Goal: Transaction & Acquisition: Purchase product/service

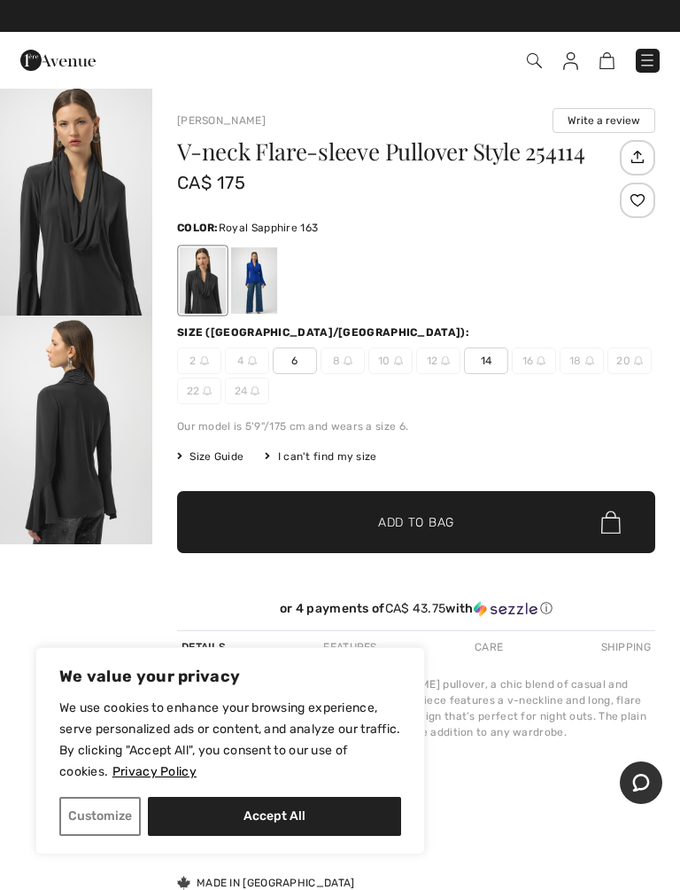
click at [246, 270] on div at bounding box center [254, 280] width 46 height 66
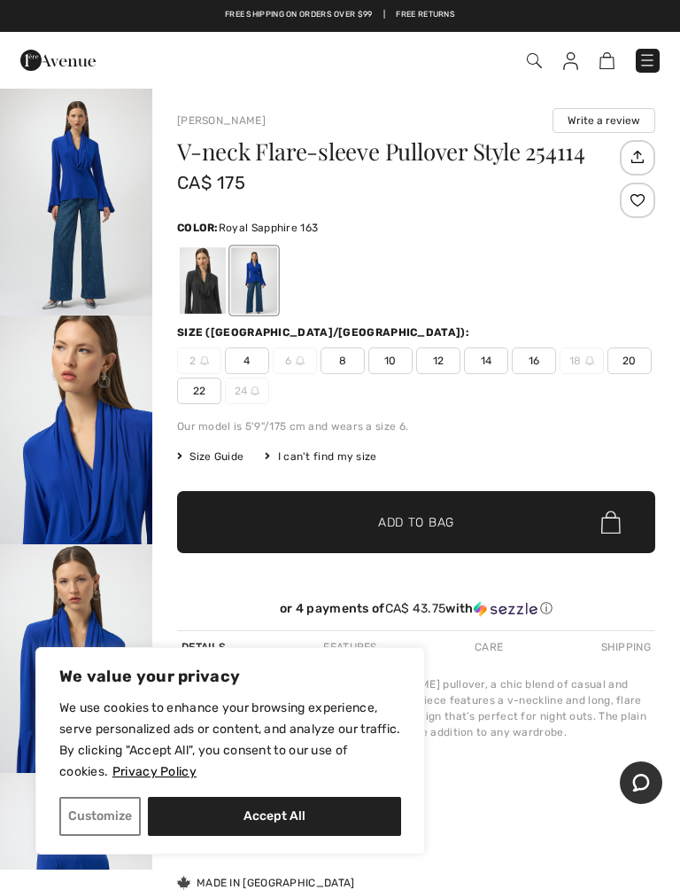
click at [237, 363] on span "4" at bounding box center [247, 360] width 44 height 27
click at [415, 527] on span "Add to Bag" at bounding box center [416, 522] width 76 height 19
click at [419, 530] on span "Add to Bag" at bounding box center [416, 522] width 76 height 19
click at [639, 61] on img at bounding box center [648, 60] width 18 height 18
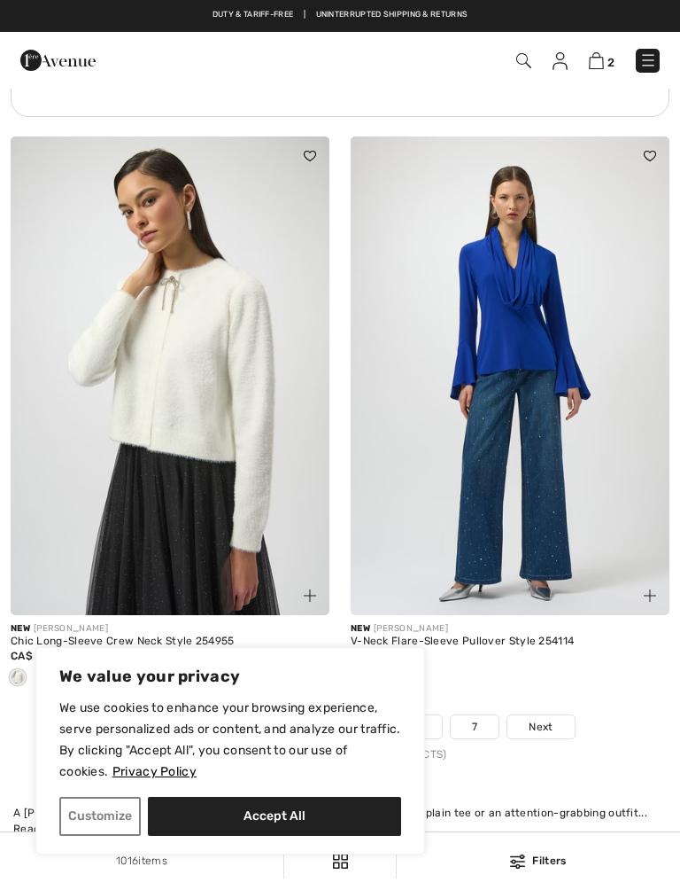
scroll to position [14381, 0]
click at [602, 66] on img at bounding box center [596, 60] width 15 height 17
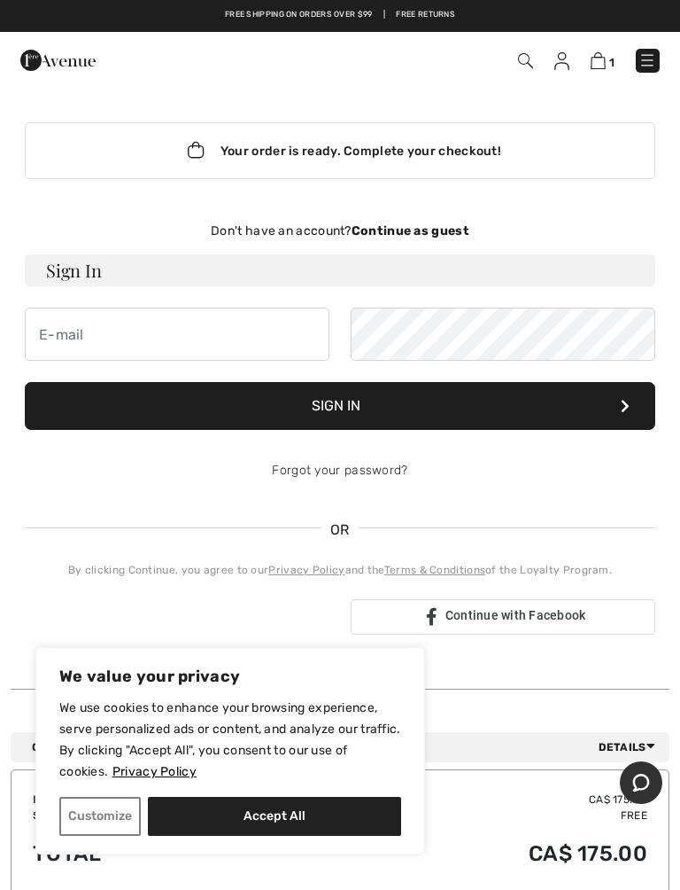
click at [459, 229] on strong "Continue as guest" at bounding box center [411, 230] width 118 height 15
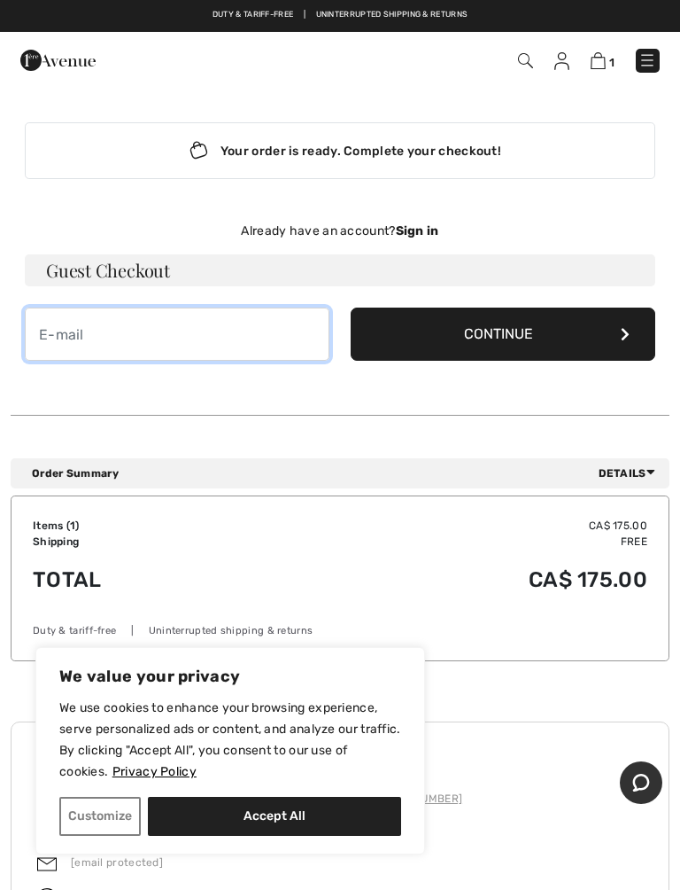
click at [66, 342] on input "email" at bounding box center [177, 333] width 305 height 53
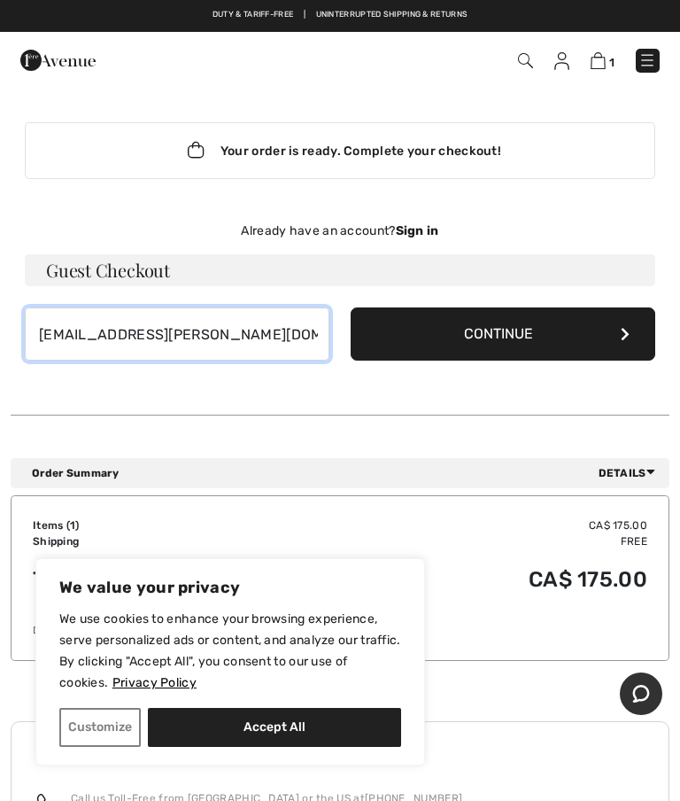
type input "[EMAIL_ADDRESS][PERSON_NAME][DOMAIN_NAME]"
click at [516, 340] on button "Continue" at bounding box center [503, 333] width 305 height 53
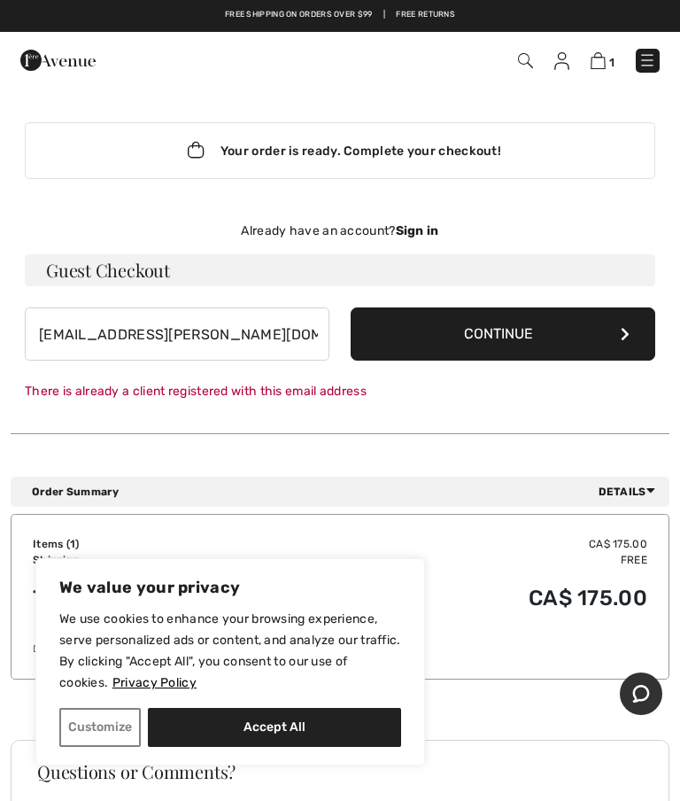
click at [446, 237] on div "Already have an account? Sign in" at bounding box center [340, 231] width 631 height 19
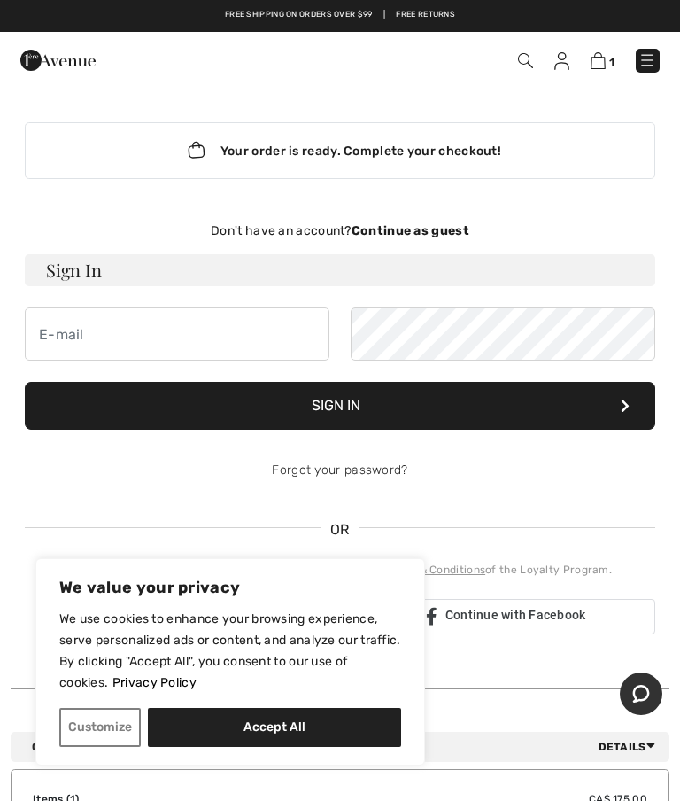
click at [428, 231] on strong "Continue as guest" at bounding box center [411, 230] width 118 height 15
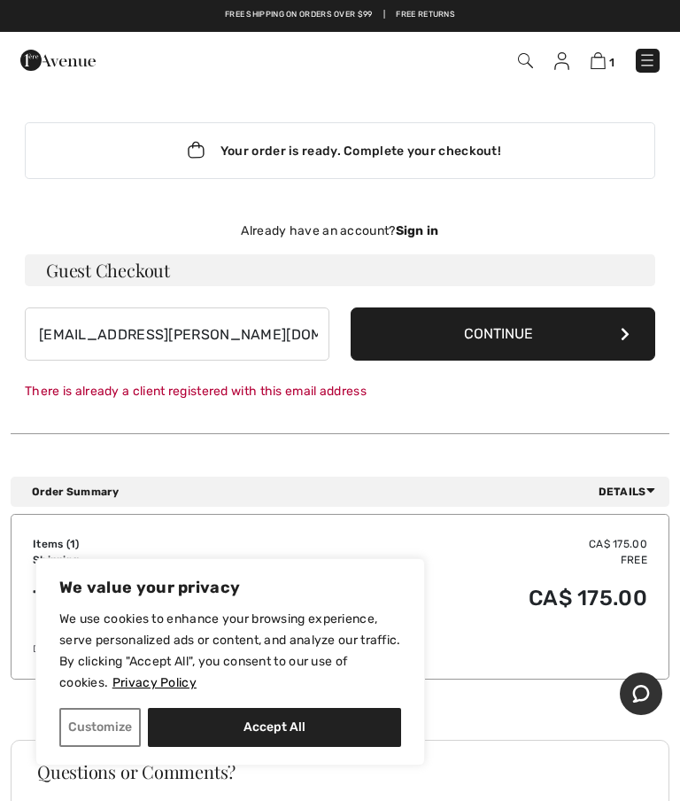
click at [527, 330] on button "Continue" at bounding box center [503, 333] width 305 height 53
click at [385, 395] on div "There is already a client registered with this email address" at bounding box center [340, 391] width 631 height 19
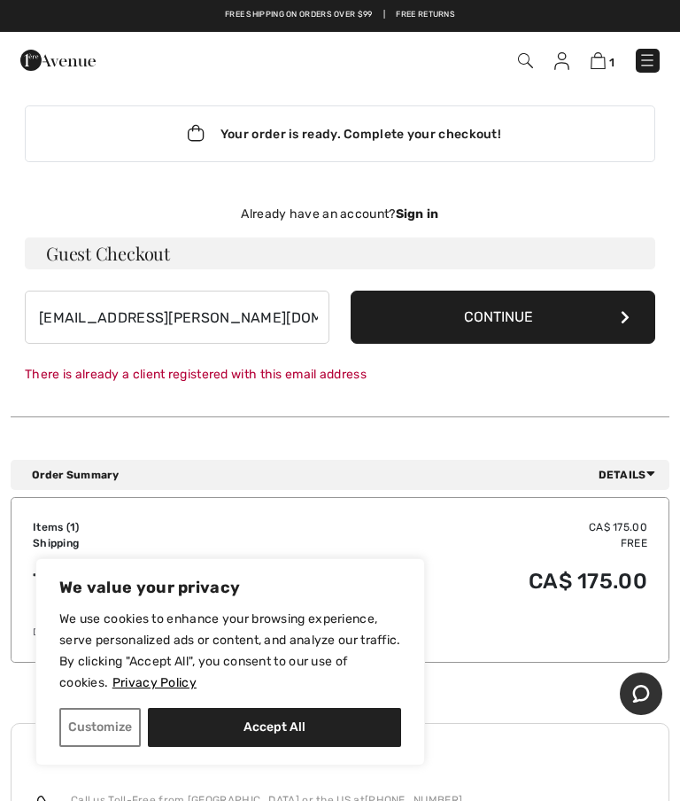
scroll to position [15, 0]
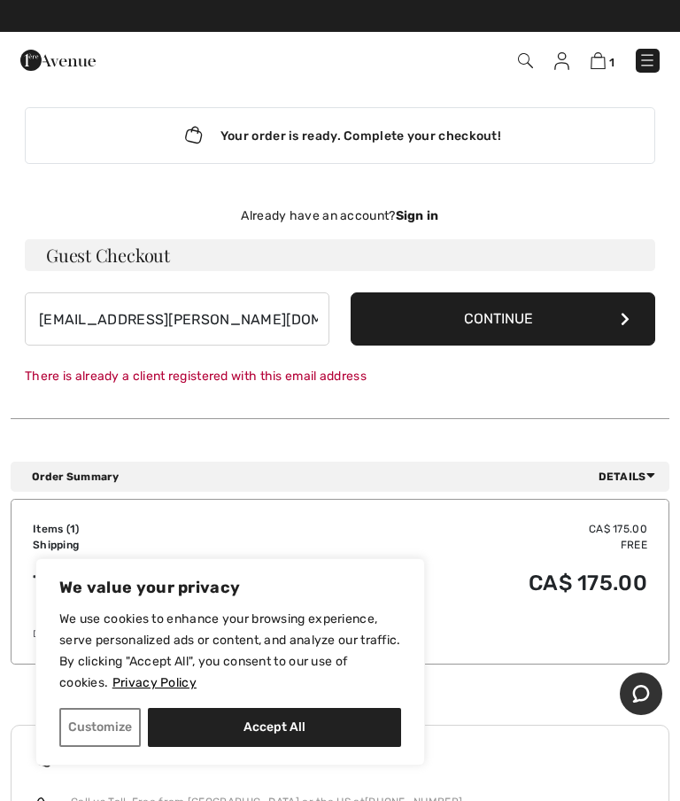
click at [524, 326] on button "Continue" at bounding box center [503, 318] width 305 height 53
click at [310, 366] on form "gwenheinke@rogers.com Continue There is already a client registered with this e…" at bounding box center [340, 338] width 631 height 93
click at [439, 212] on strong "Sign in" at bounding box center [417, 215] width 43 height 15
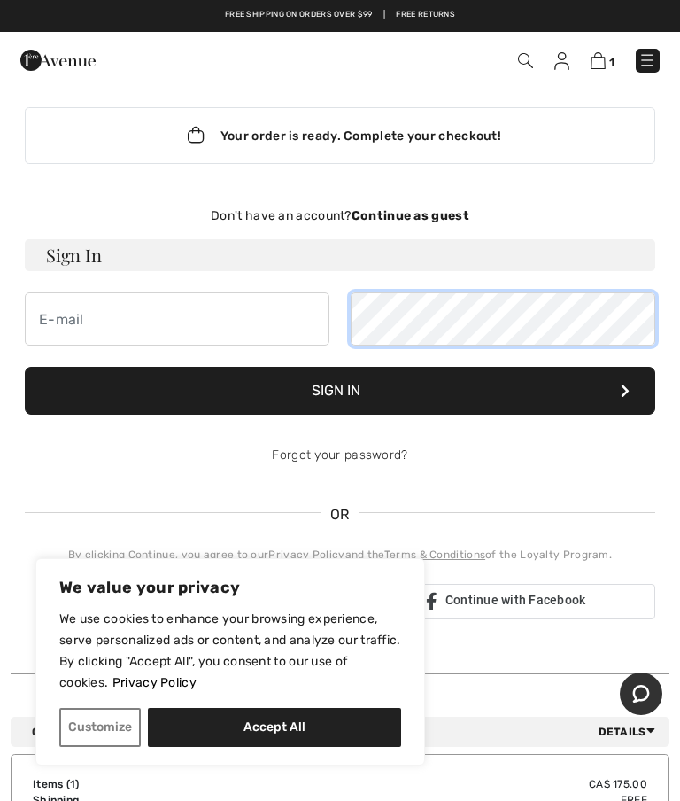
scroll to position [14, 0]
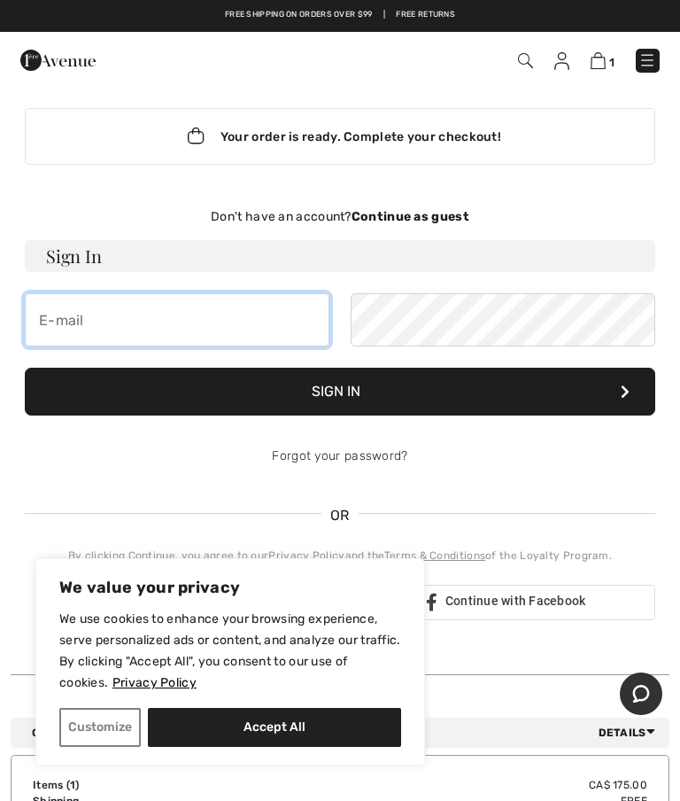
click at [65, 315] on input "email" at bounding box center [177, 319] width 305 height 53
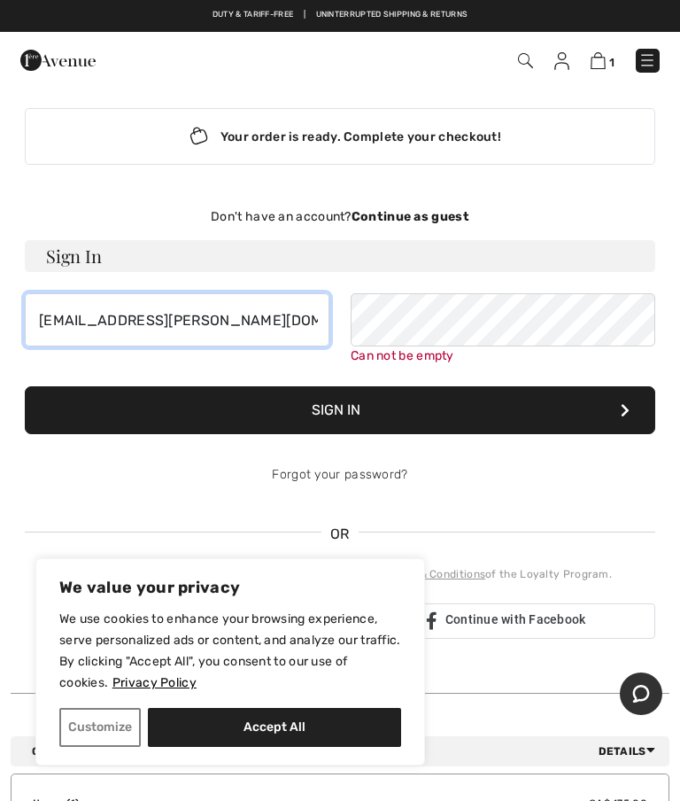
click at [85, 321] on input "bwenheinke@rogers.com" at bounding box center [177, 319] width 305 height 53
type input "gwenheinke@rogers.com"
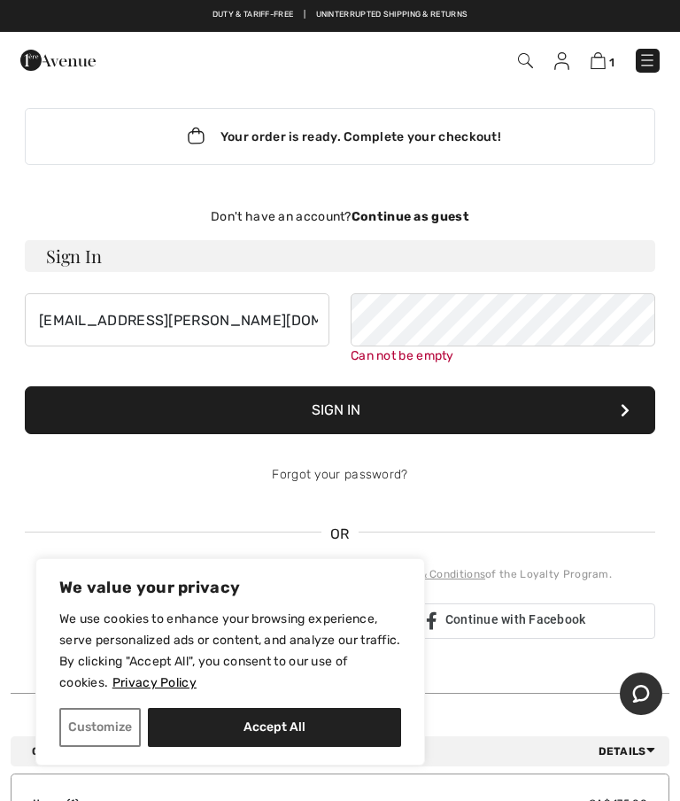
click at [341, 419] on button "Sign In" at bounding box center [340, 410] width 631 height 48
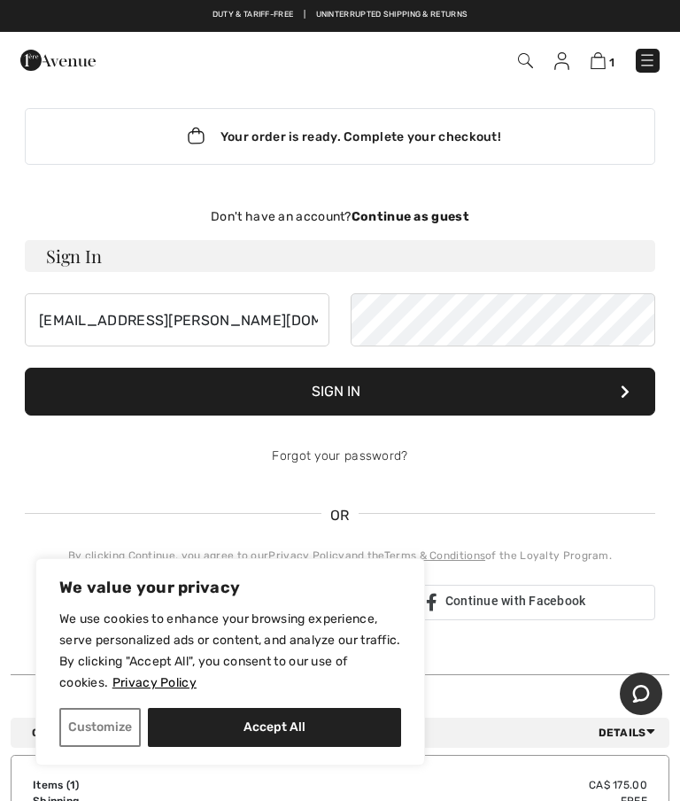
scroll to position [15, 0]
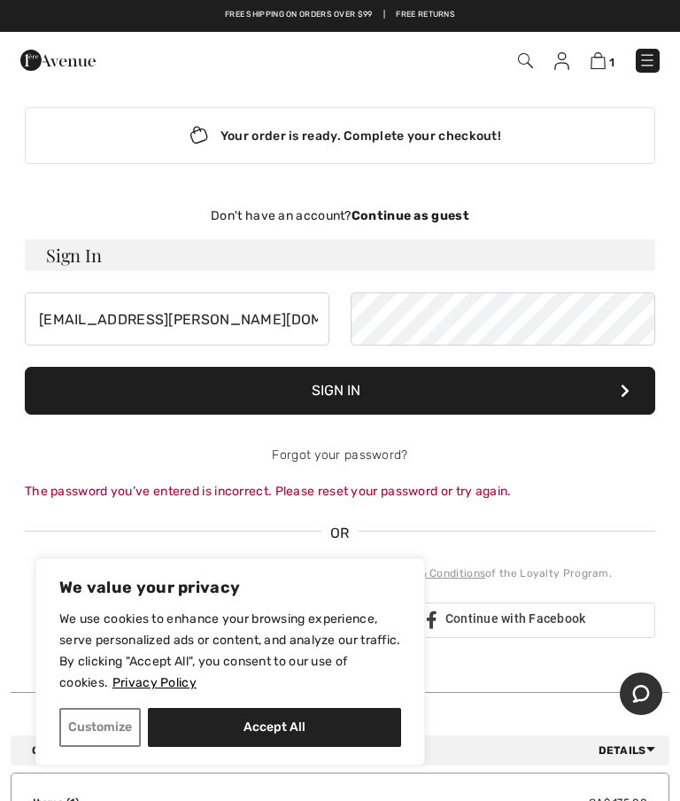
click at [451, 493] on div "The password you’ve entered is incorrect. Please reset your password or try aga…" at bounding box center [340, 491] width 631 height 19
click at [491, 492] on div "The password you’ve entered is incorrect. Please reset your password or try aga…" at bounding box center [340, 491] width 631 height 19
click at [341, 540] on span "OR" at bounding box center [340, 533] width 37 height 21
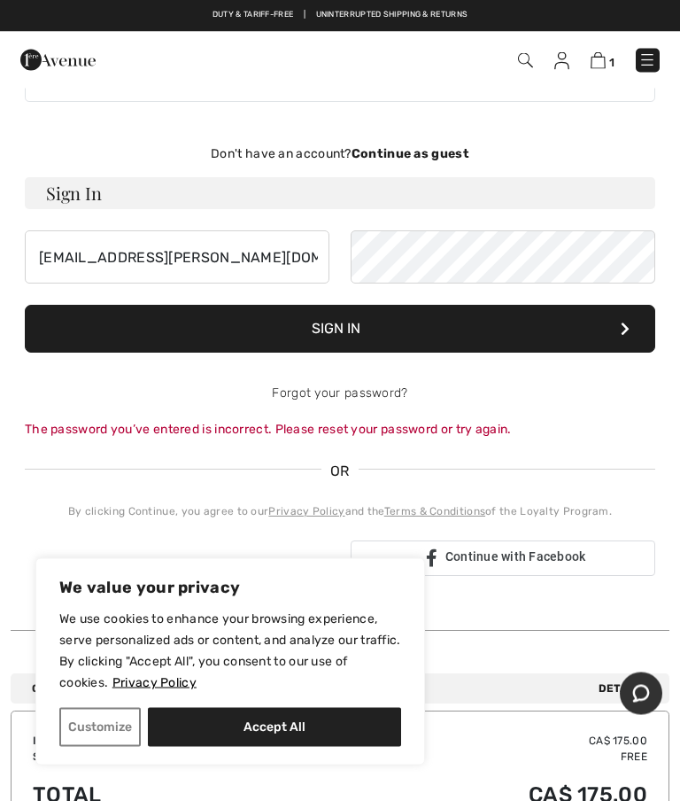
scroll to position [74, 0]
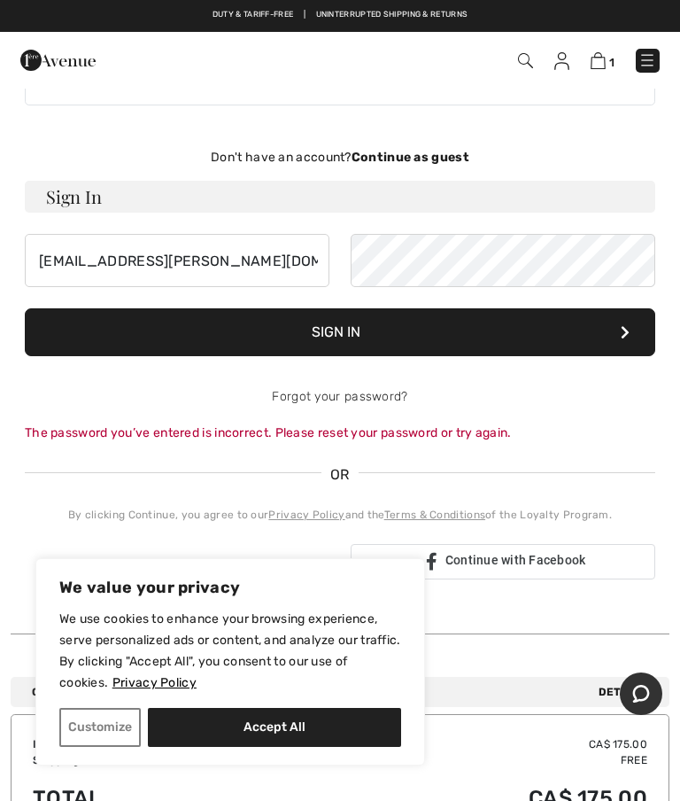
click at [324, 332] on button "Sign In" at bounding box center [340, 332] width 631 height 48
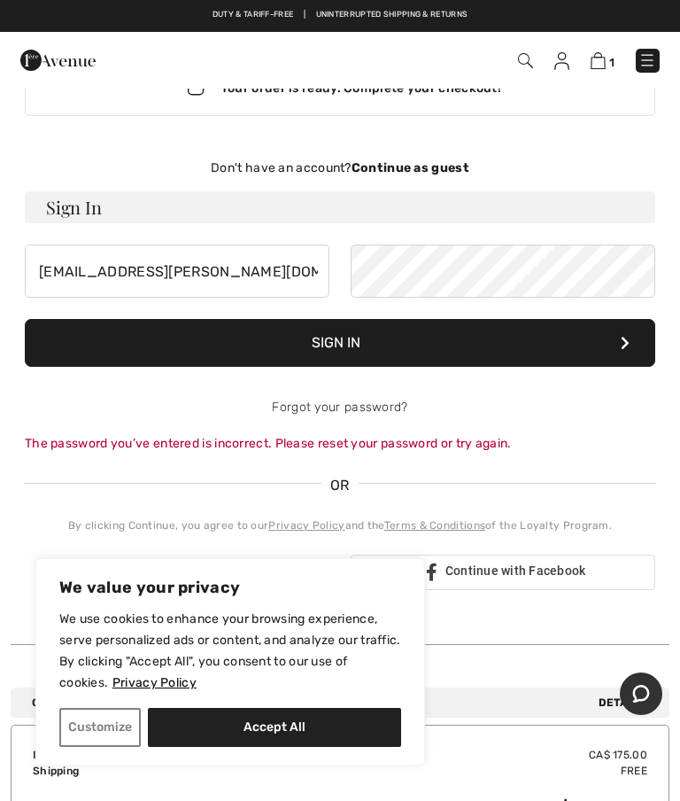
click at [454, 165] on strong "Continue as guest" at bounding box center [411, 167] width 118 height 15
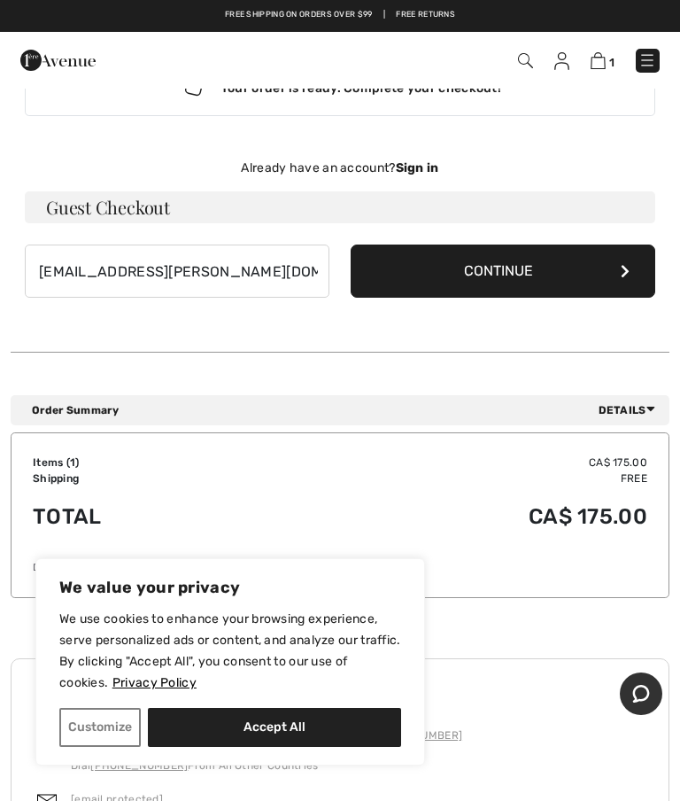
click at [377, 269] on button "Continue" at bounding box center [503, 271] width 305 height 53
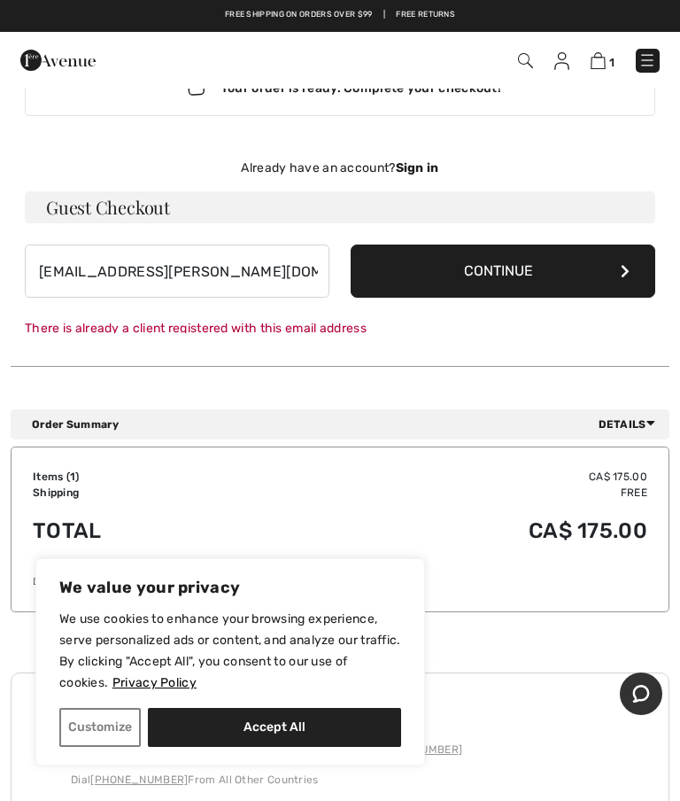
click at [509, 281] on button "Continue" at bounding box center [503, 271] width 305 height 53
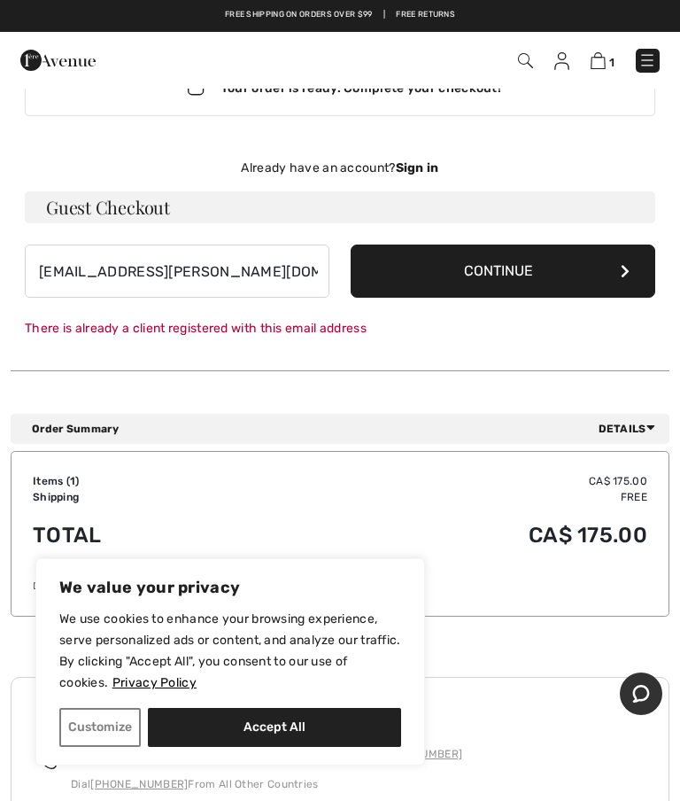
click at [625, 268] on icon at bounding box center [625, 271] width 9 height 14
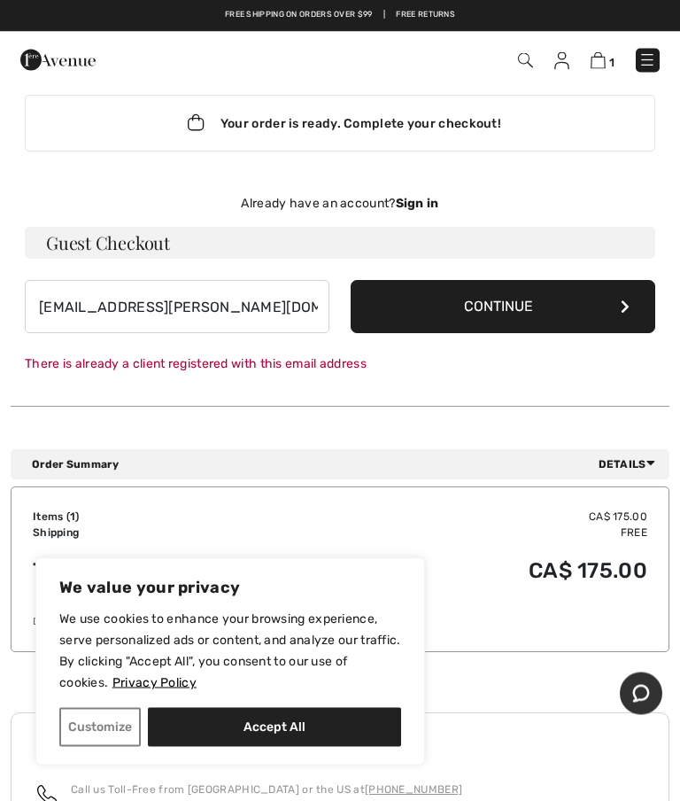
scroll to position [27, 0]
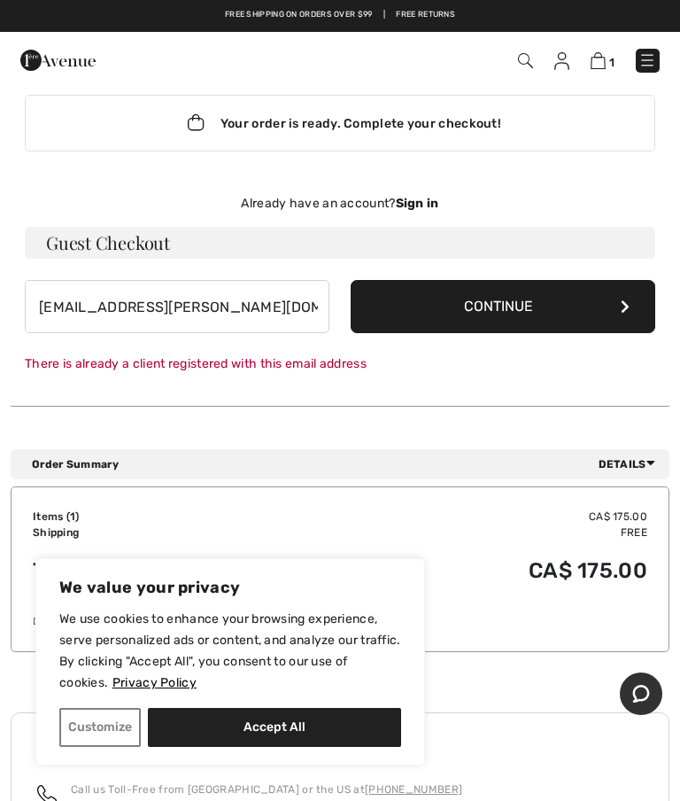
click at [508, 307] on button "Continue" at bounding box center [503, 306] width 305 height 53
click at [366, 367] on div "There is already a client registered with this email address" at bounding box center [340, 363] width 631 height 19
click at [420, 211] on div "Already have an account? Sign in" at bounding box center [340, 203] width 631 height 19
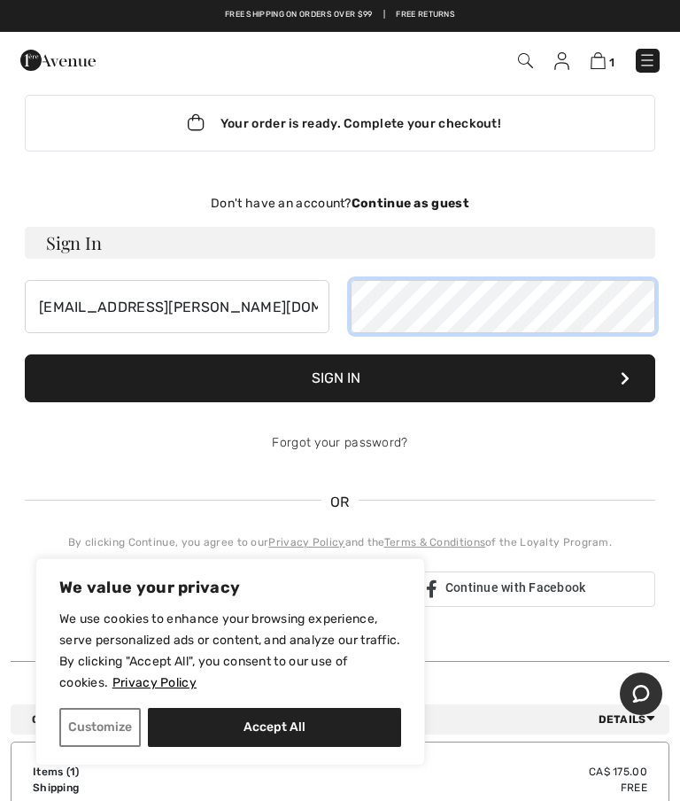
scroll to position [27, 0]
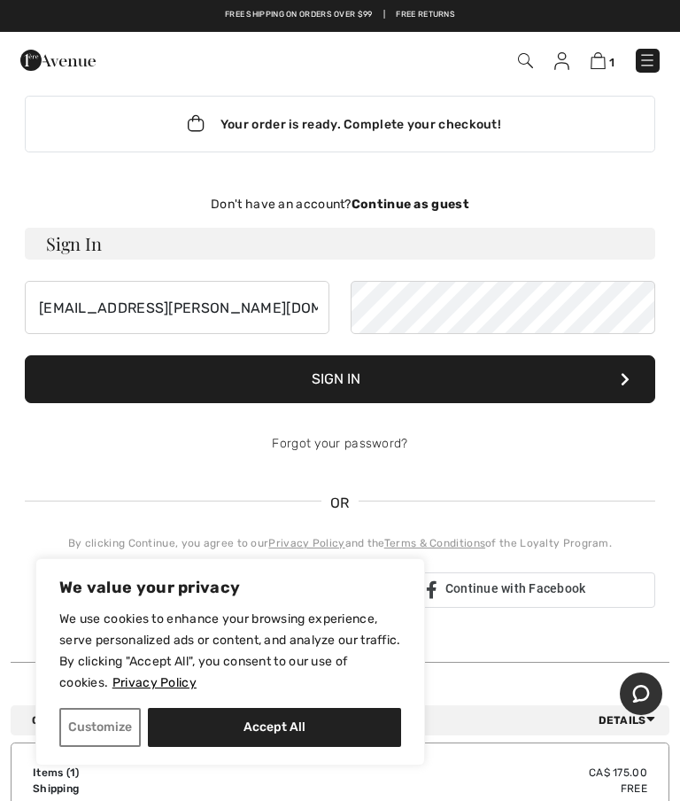
click at [370, 439] on link "Forgot your password?" at bounding box center [340, 443] width 136 height 15
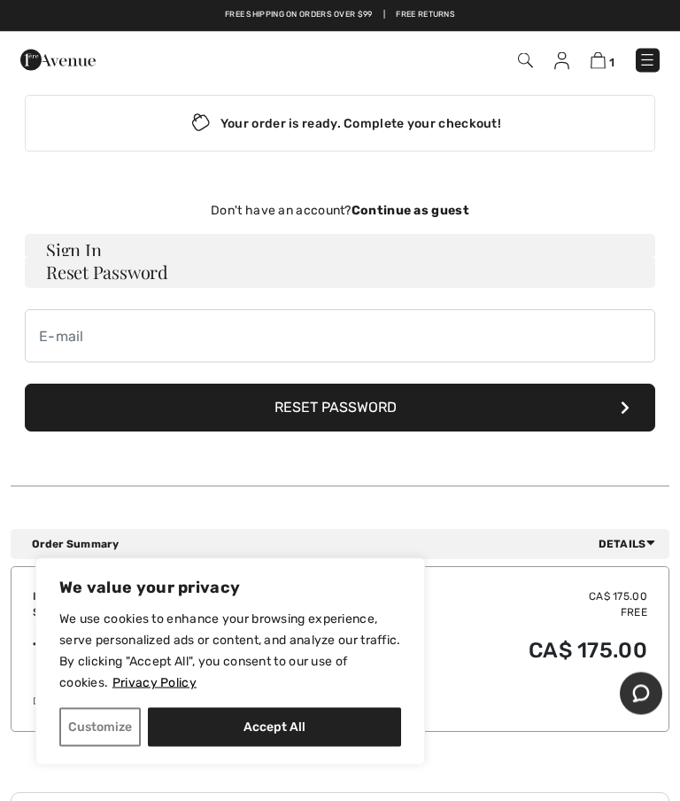
click at [398, 447] on div "Cancel" at bounding box center [340, 458] width 631 height 53
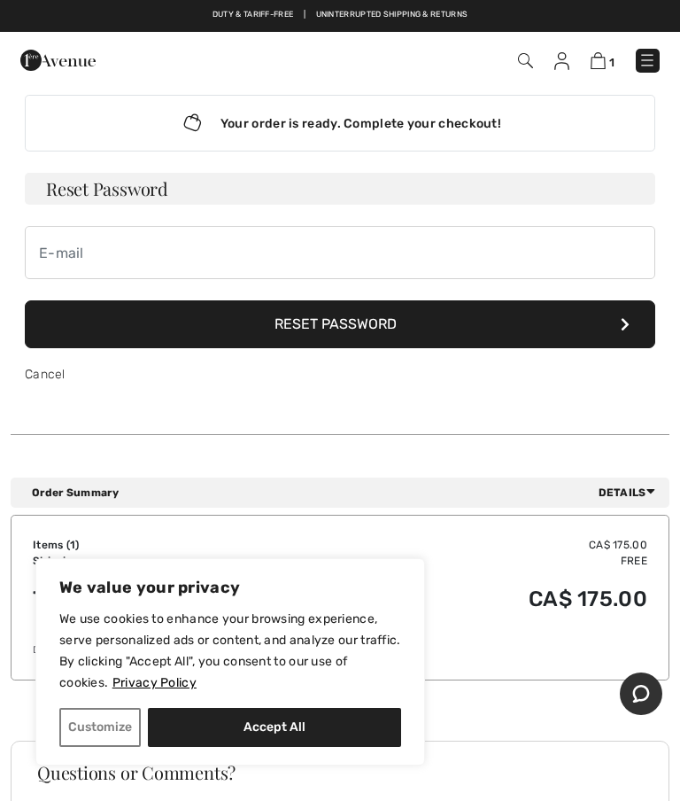
scroll to position [23, 0]
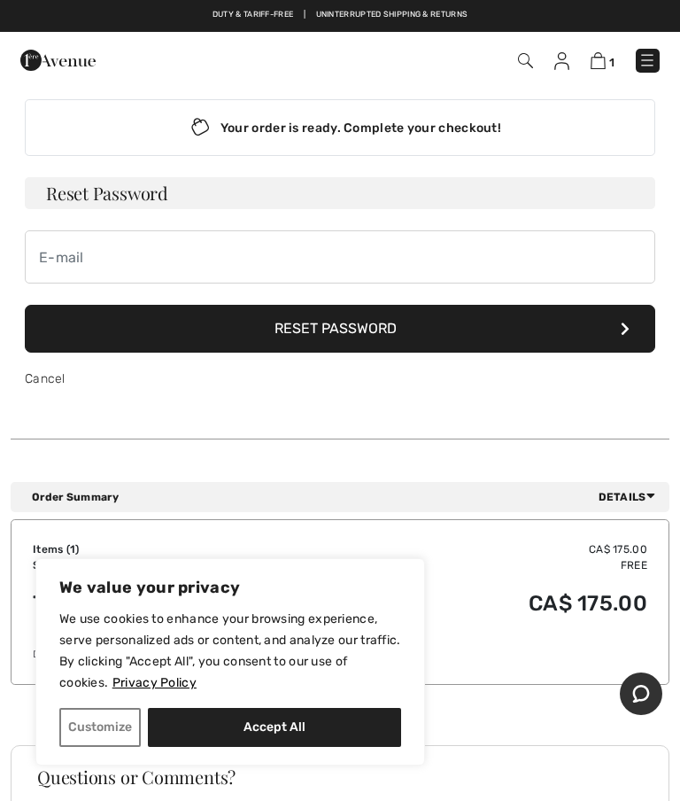
click at [377, 326] on button "Reset Password" at bounding box center [340, 329] width 631 height 48
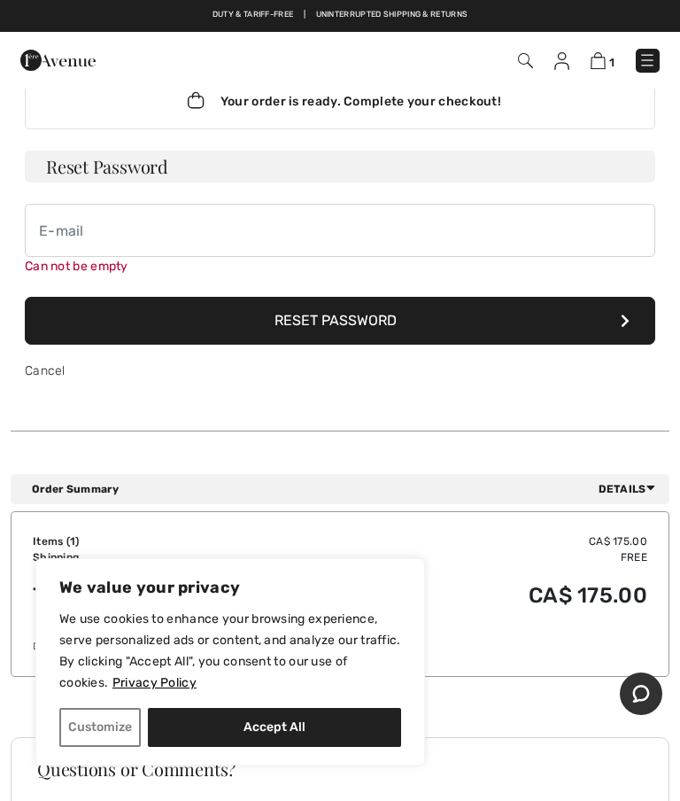
scroll to position [126, 0]
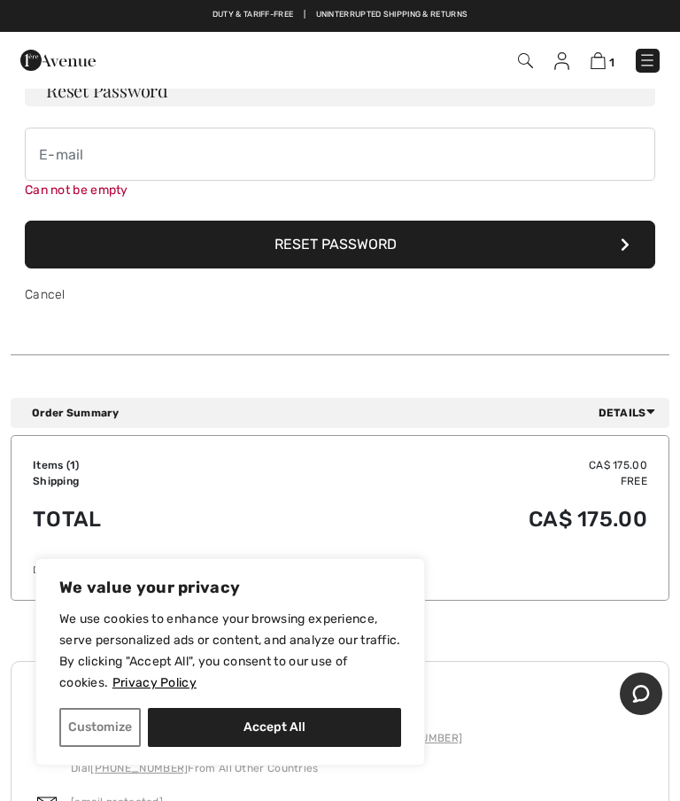
click at [340, 251] on button "Reset Password" at bounding box center [340, 245] width 631 height 48
click at [307, 245] on button "Reset Password" at bounding box center [340, 245] width 631 height 48
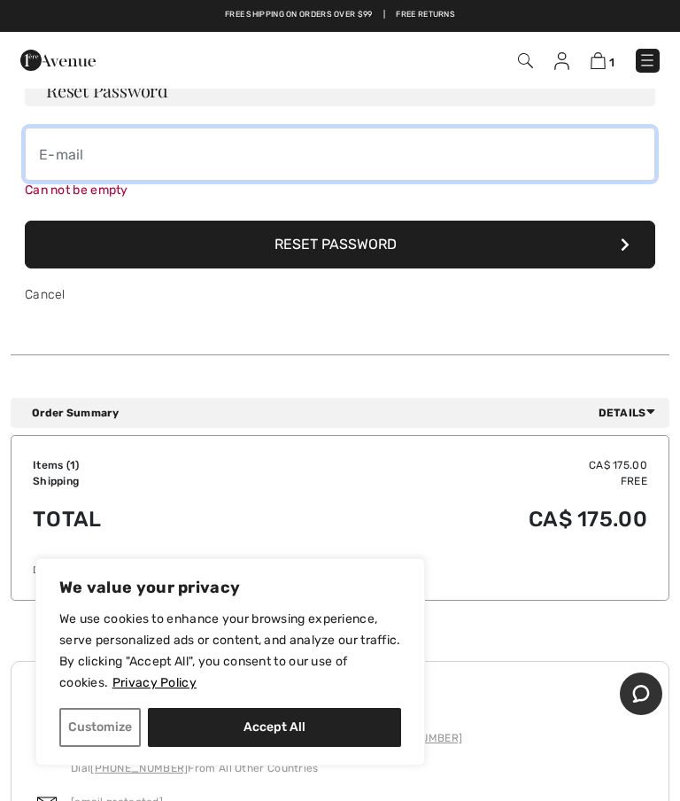
click at [107, 152] on input "email" at bounding box center [340, 154] width 631 height 53
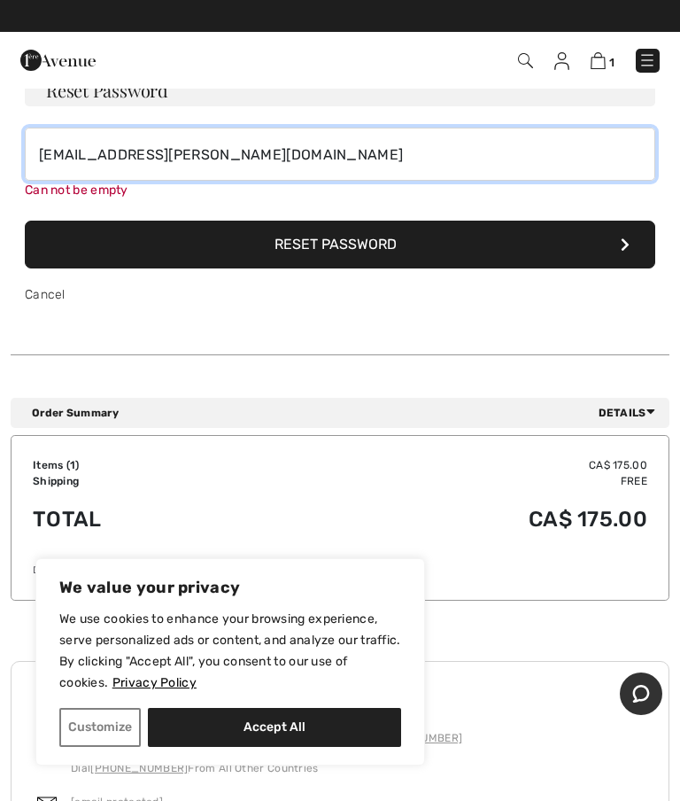
type input "gwenheinke@rogers.com"
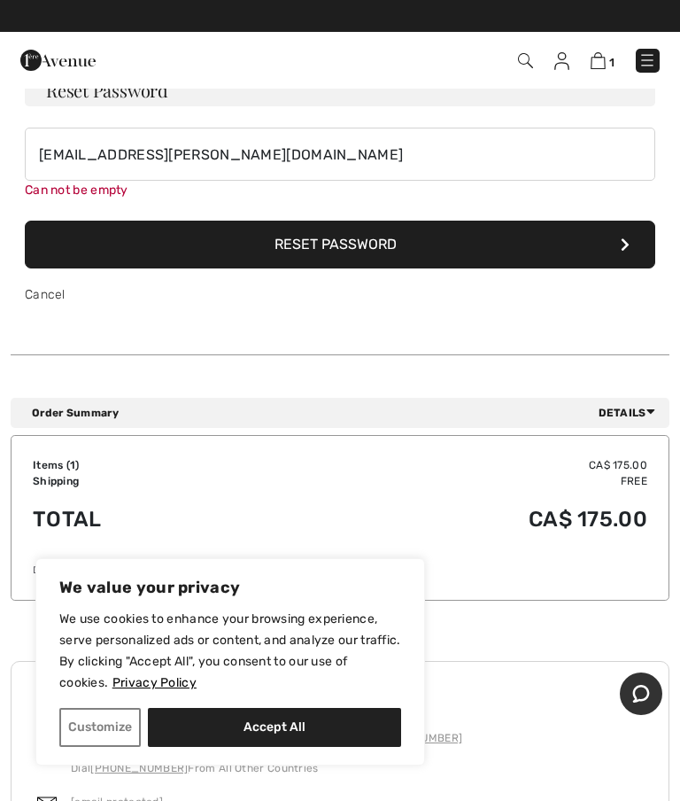
click at [354, 230] on button "Reset Password" at bounding box center [340, 245] width 631 height 48
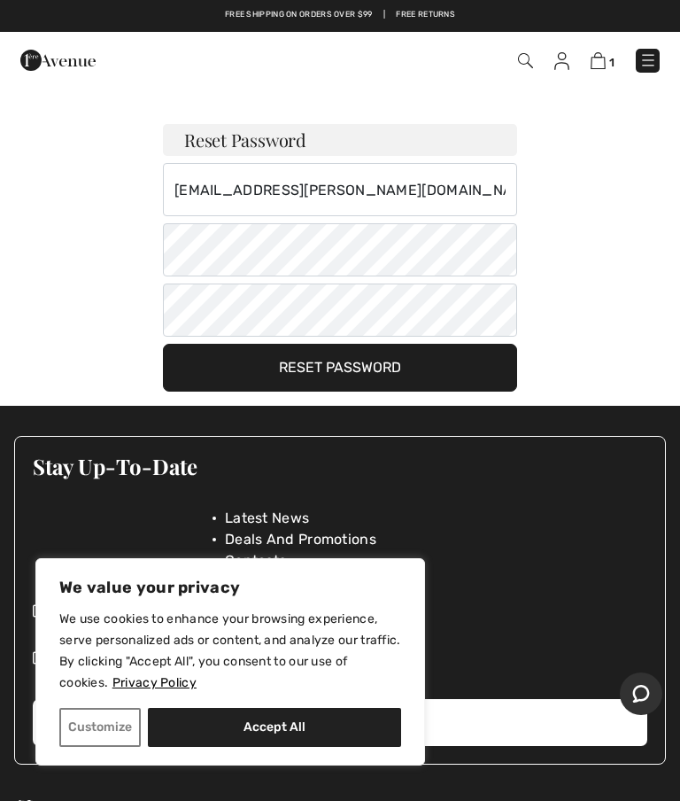
click at [339, 369] on button "Reset Password" at bounding box center [340, 368] width 354 height 48
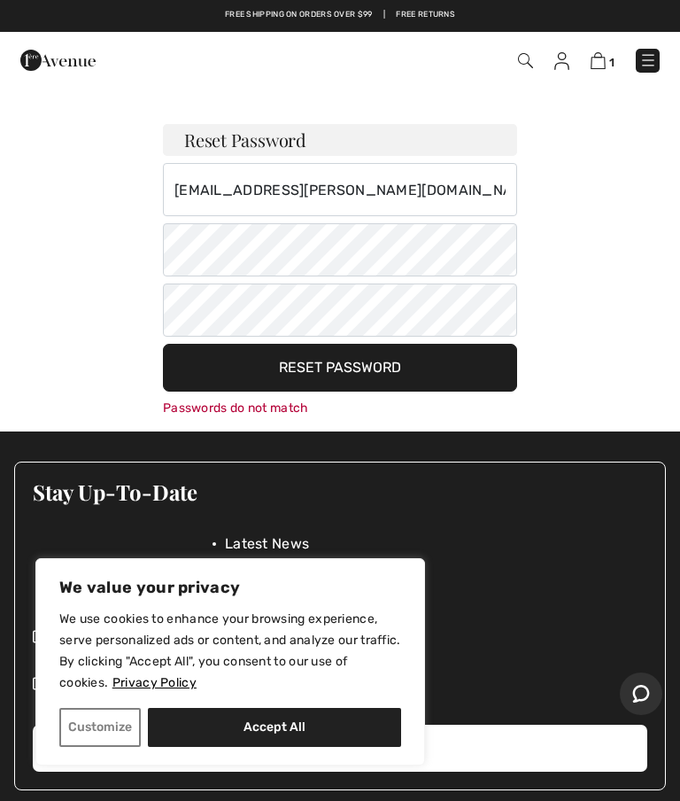
click at [338, 373] on button "Reset Password" at bounding box center [340, 368] width 354 height 48
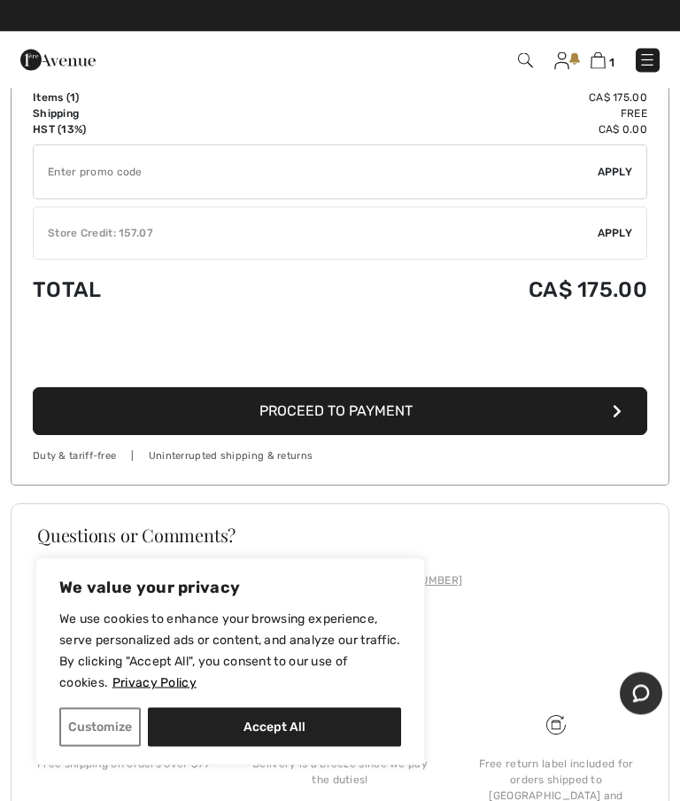
scroll to position [509, 0]
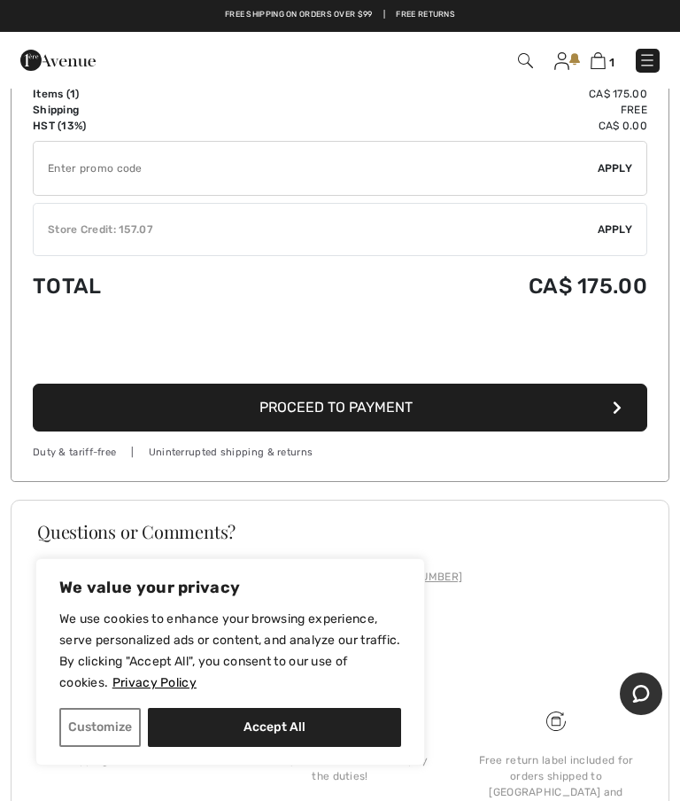
click at [380, 406] on span "Proceed to Payment" at bounding box center [336, 407] width 153 height 17
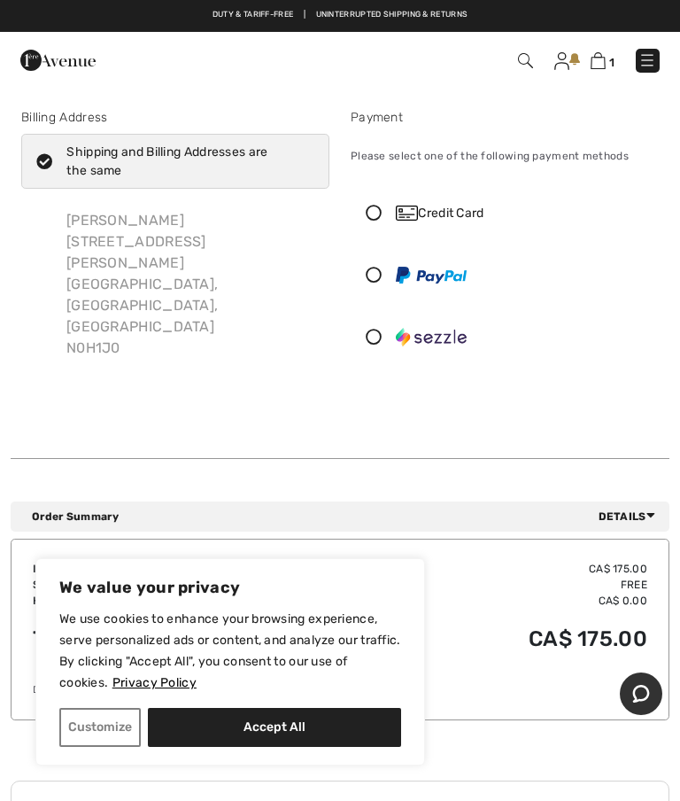
click at [392, 218] on icon at bounding box center [374, 213] width 44 height 16
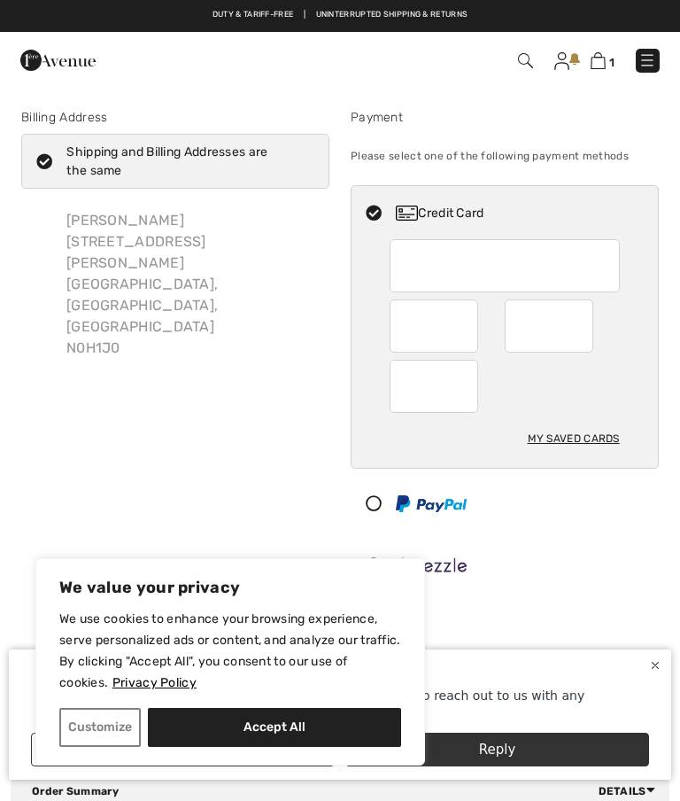
click at [431, 325] on div "Boutique 1ère Avenue Hi, are you having any trouble checking out? Feel free to …" at bounding box center [340, 394] width 680 height 788
click at [414, 322] on div "Boutique 1ère Avenue Hi, are you having any trouble checking out? Feel free to …" at bounding box center [340, 394] width 680 height 788
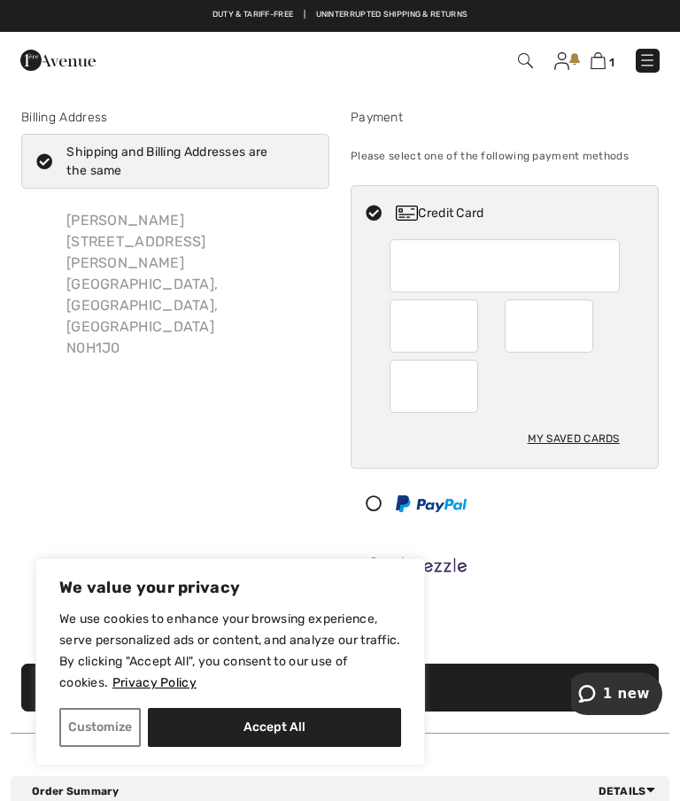
click at [401, 331] on div at bounding box center [434, 325] width 89 height 53
click at [667, 438] on div "Payment Please select one of the following payment methods Credit Card Can not …" at bounding box center [505, 354] width 330 height 492
click at [575, 435] on div "My Saved Cards" at bounding box center [574, 439] width 92 height 30
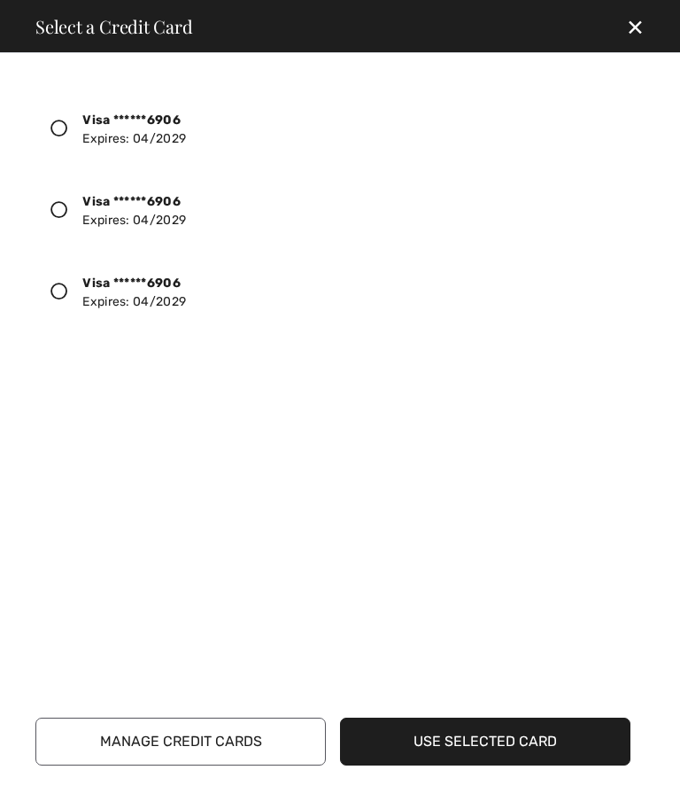
click at [54, 287] on icon at bounding box center [60, 292] width 18 height 18
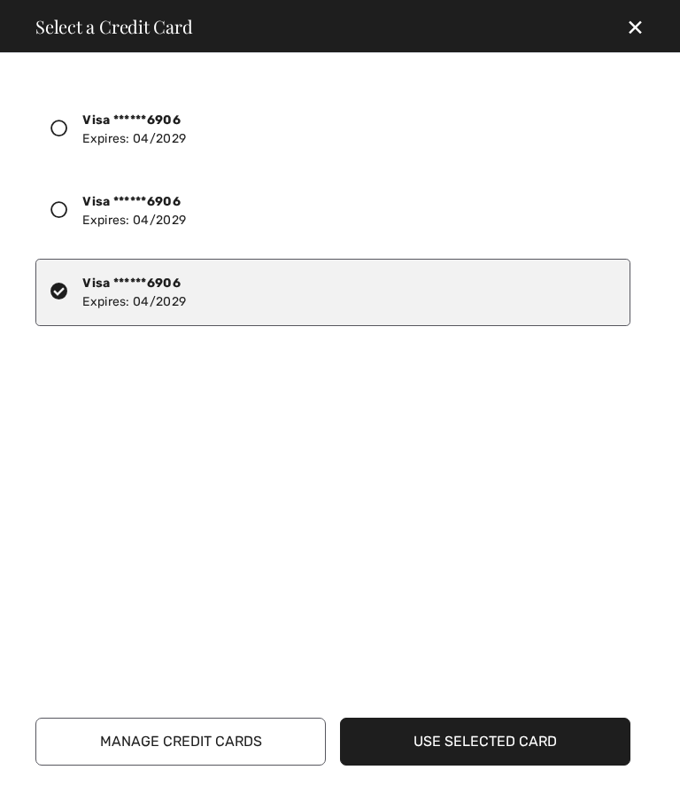
click at [502, 742] on button "Use Selected Card" at bounding box center [485, 742] width 291 height 48
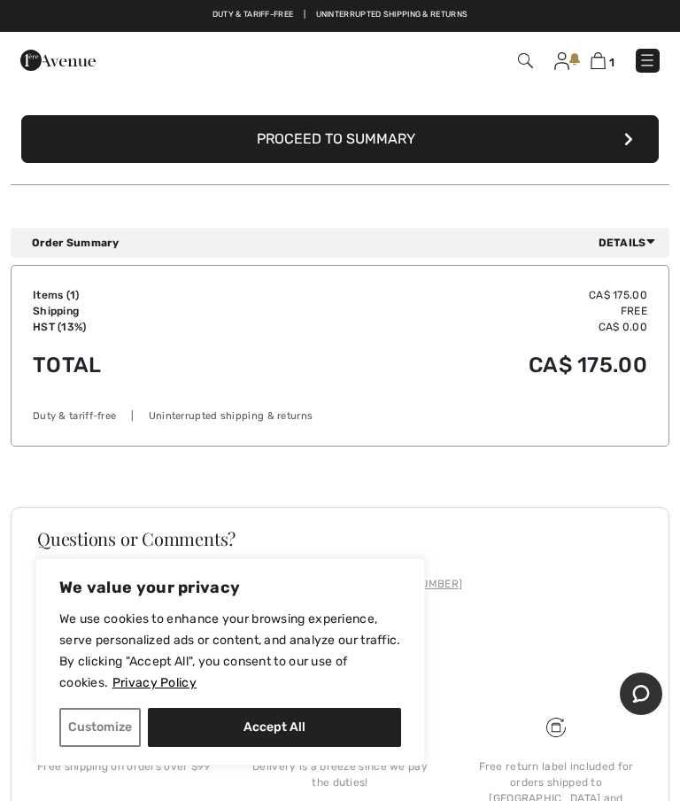
scroll to position [423, 0]
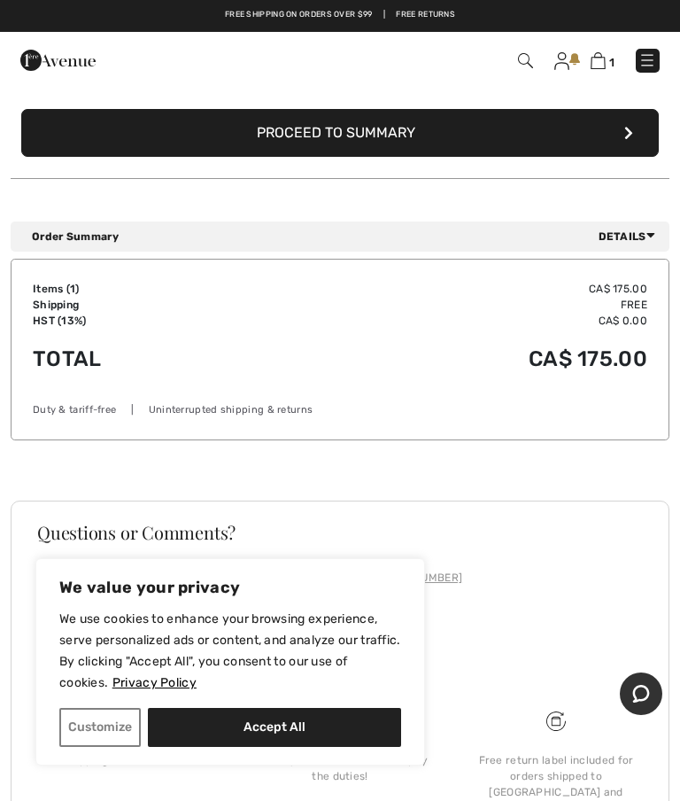
click at [400, 122] on button "Proceed to Summary" at bounding box center [340, 133] width 638 height 48
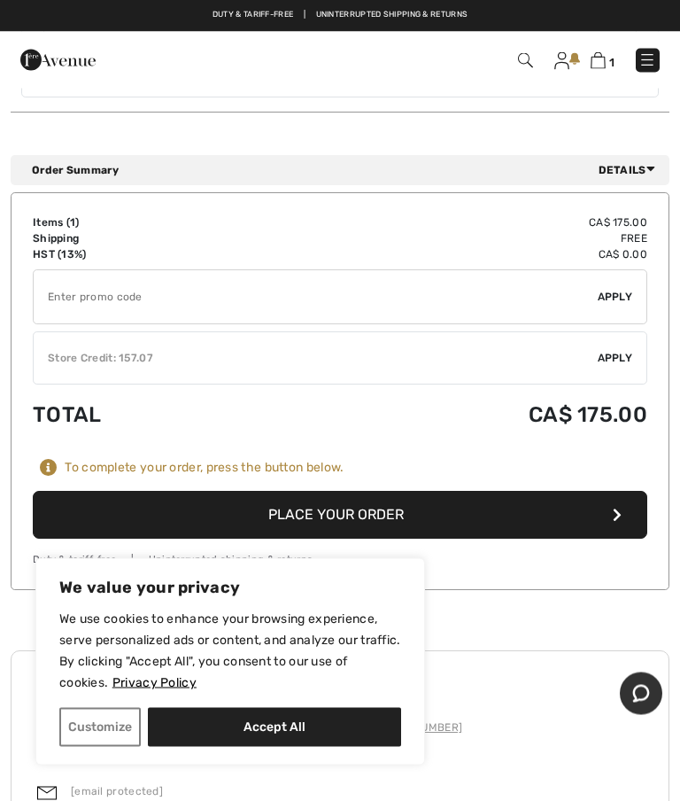
scroll to position [1224, 0]
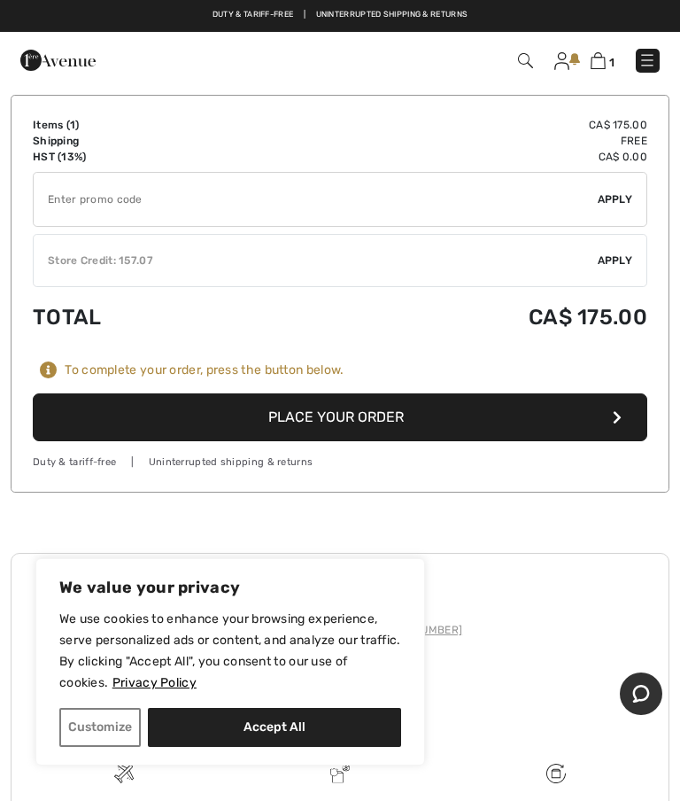
click at [379, 393] on button "Place Your Order" at bounding box center [340, 417] width 615 height 48
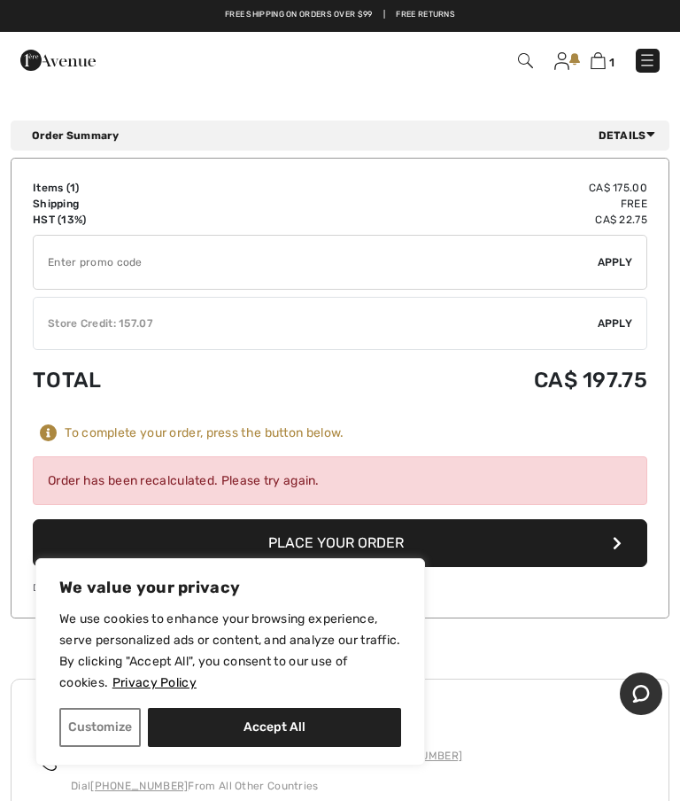
click at [307, 456] on div "Order has been recalculated. Please try again." at bounding box center [340, 480] width 615 height 49
click at [51, 424] on icon at bounding box center [49, 433] width 18 height 18
click at [47, 424] on icon at bounding box center [49, 433] width 18 height 18
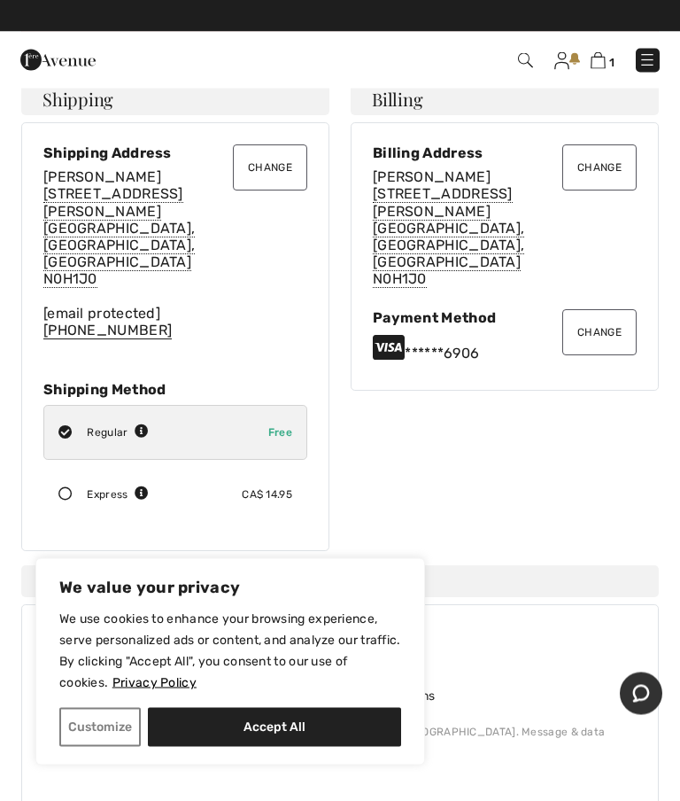
scroll to position [81, 0]
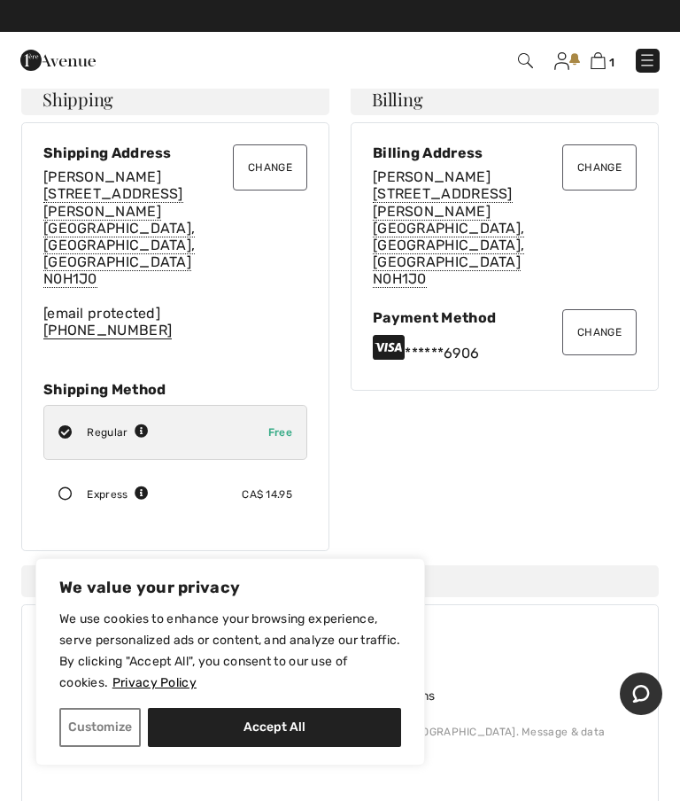
click at [49, 425] on icon at bounding box center [65, 432] width 43 height 14
click at [61, 425] on icon at bounding box center [65, 432] width 43 height 14
radio input "true"
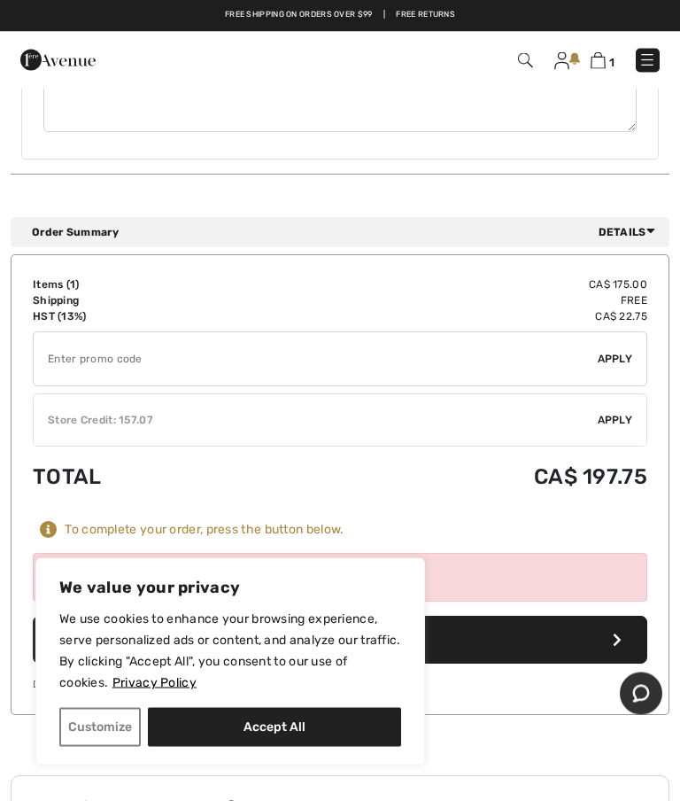
scroll to position [1149, 0]
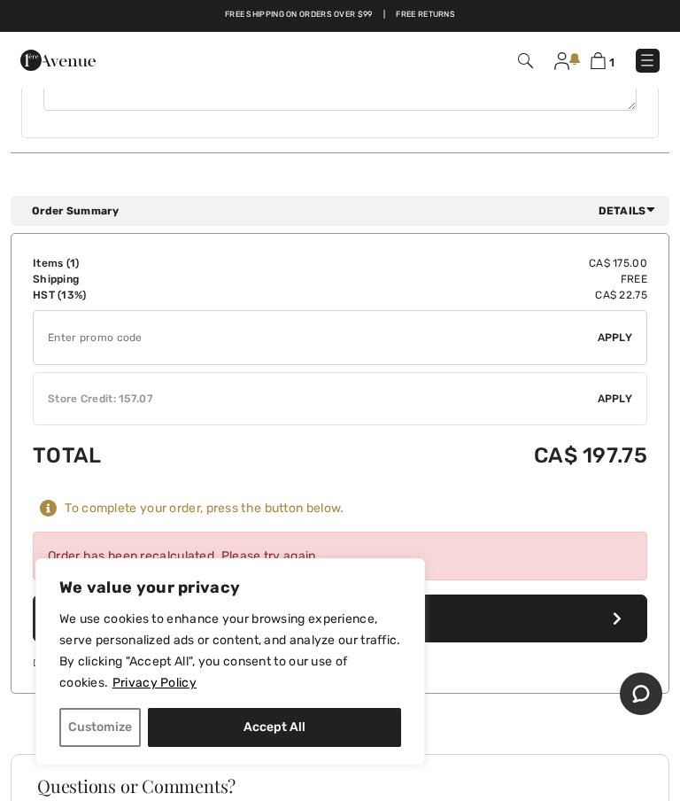
click at [306, 595] on button "Place Your Order" at bounding box center [340, 619] width 615 height 48
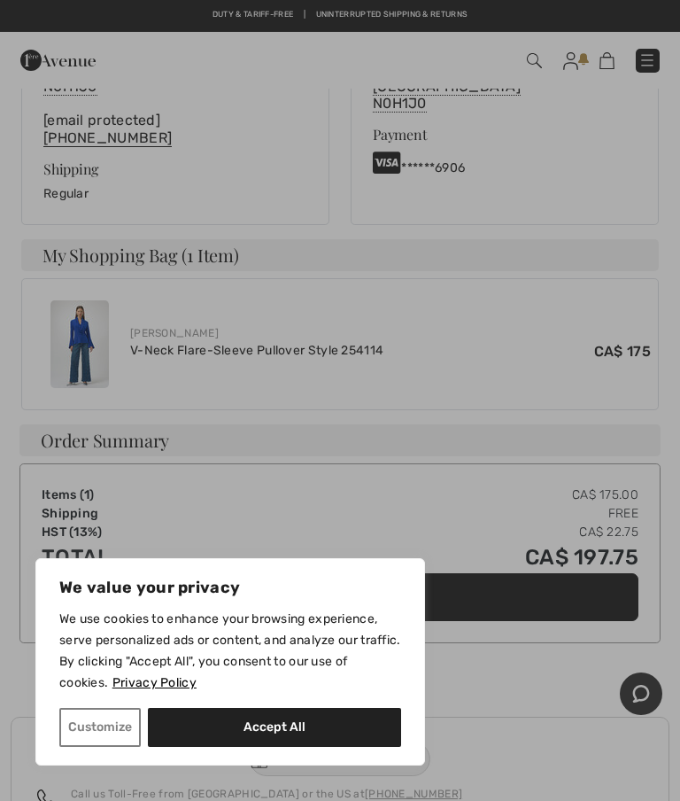
scroll to position [459, 0]
